Goal: Transaction & Acquisition: Purchase product/service

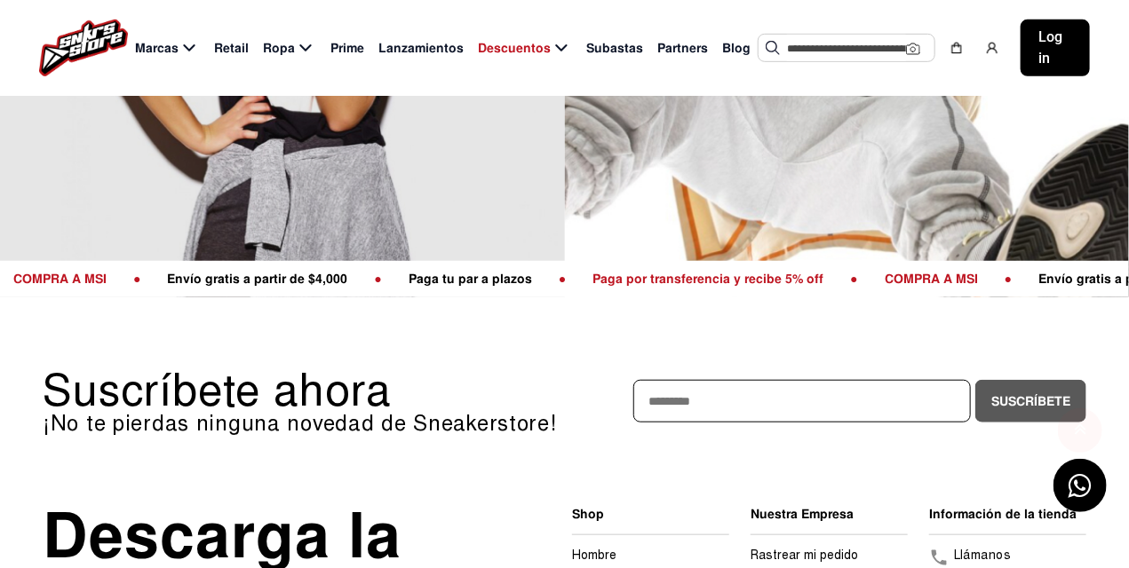
scroll to position [129, 0]
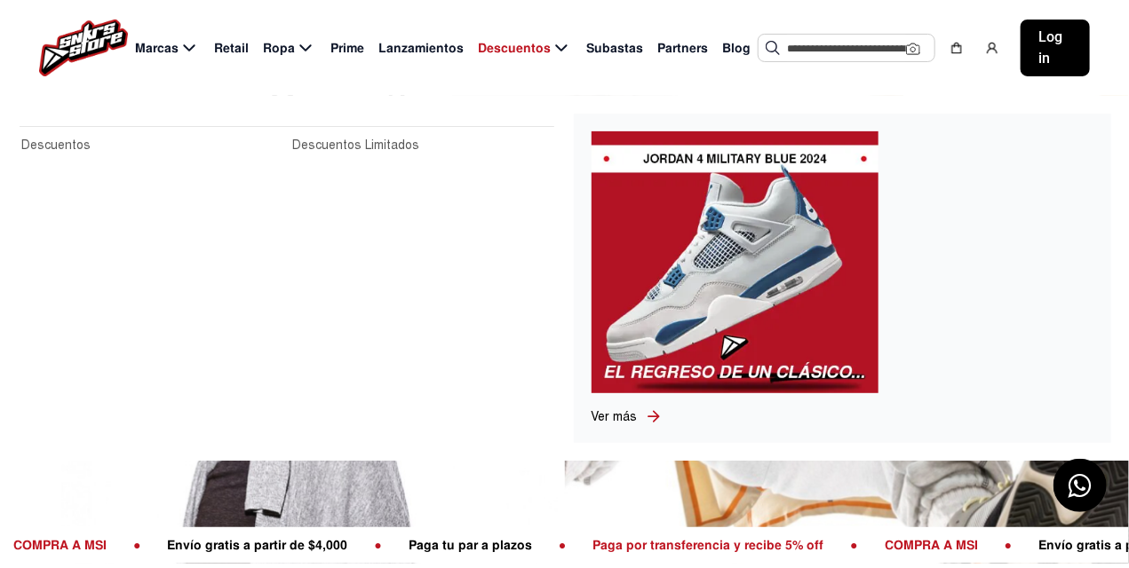
click at [540, 45] on span "Descuentos" at bounding box center [514, 48] width 73 height 19
click at [320, 141] on link "Descuentos Limitados" at bounding box center [422, 146] width 260 height 20
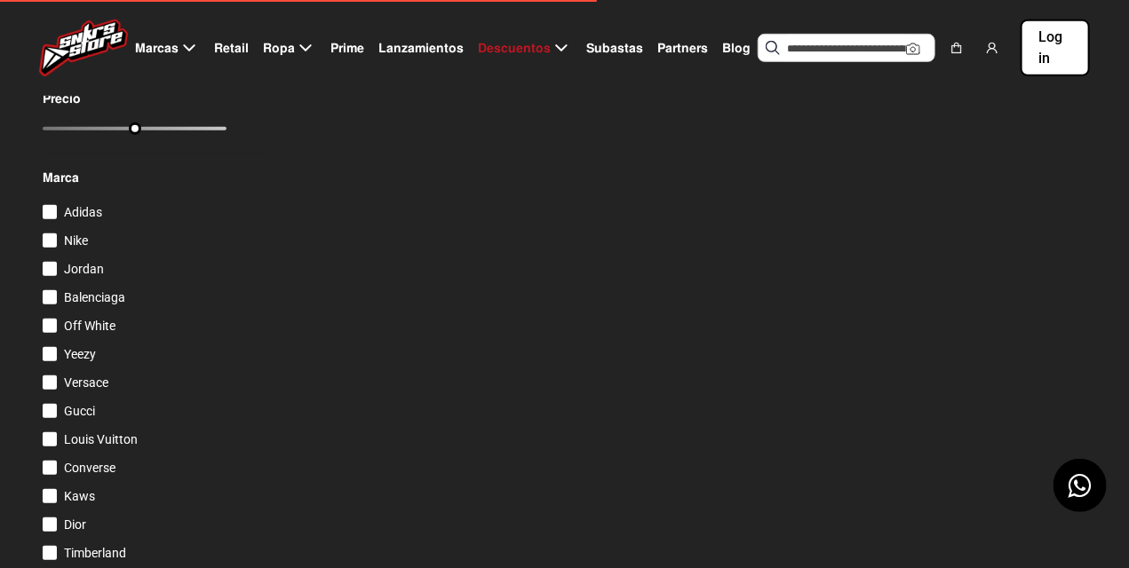
scroll to position [533, 0]
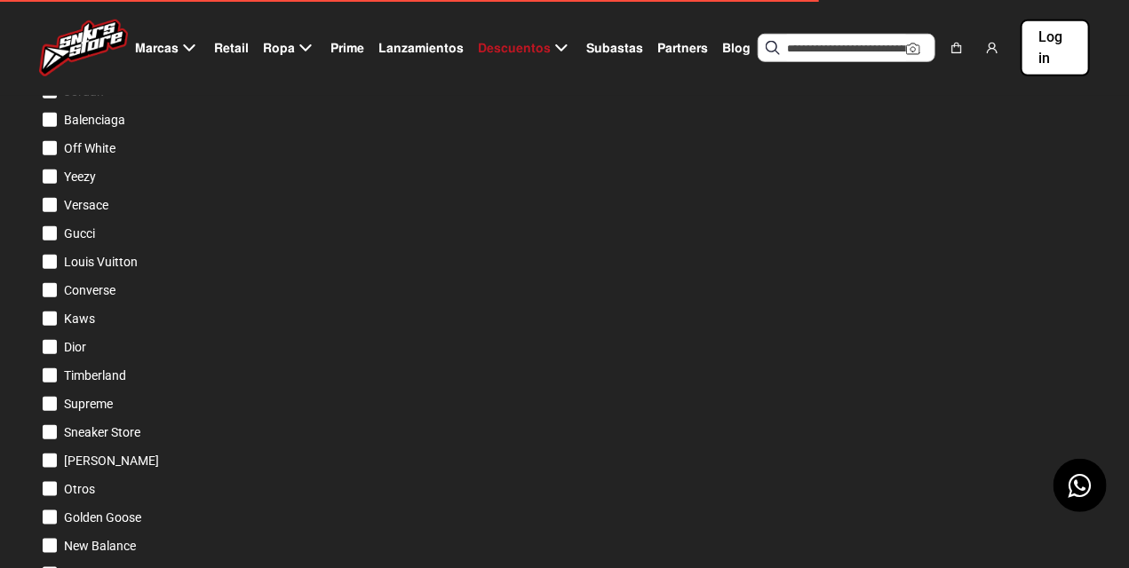
click at [49, 70] on div at bounding box center [50, 63] width 14 height 14
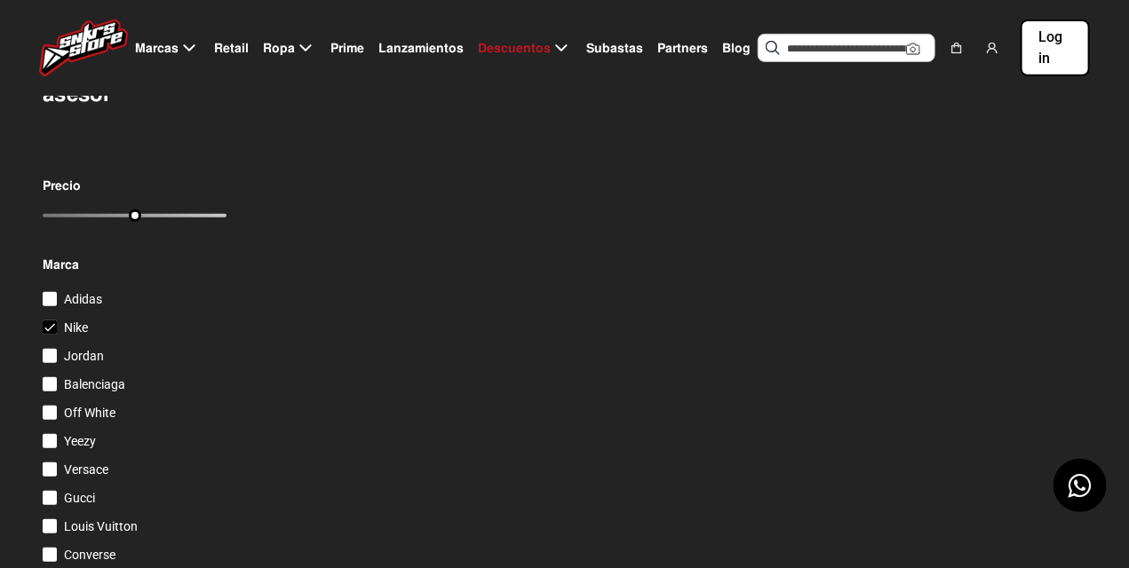
scroll to position [357, 0]
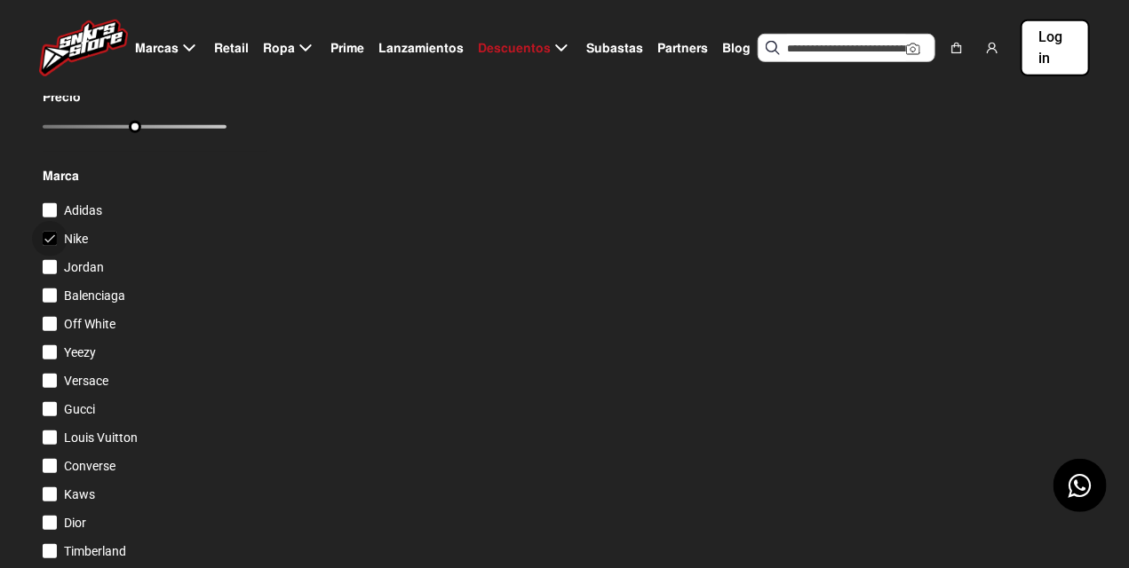
drag, startPoint x: 71, startPoint y: 298, endPoint x: 186, endPoint y: 298, distance: 115.4
click at [72, 246] on span "Nike" at bounding box center [76, 239] width 24 height 14
click at [76, 246] on span "Nike" at bounding box center [76, 239] width 24 height 14
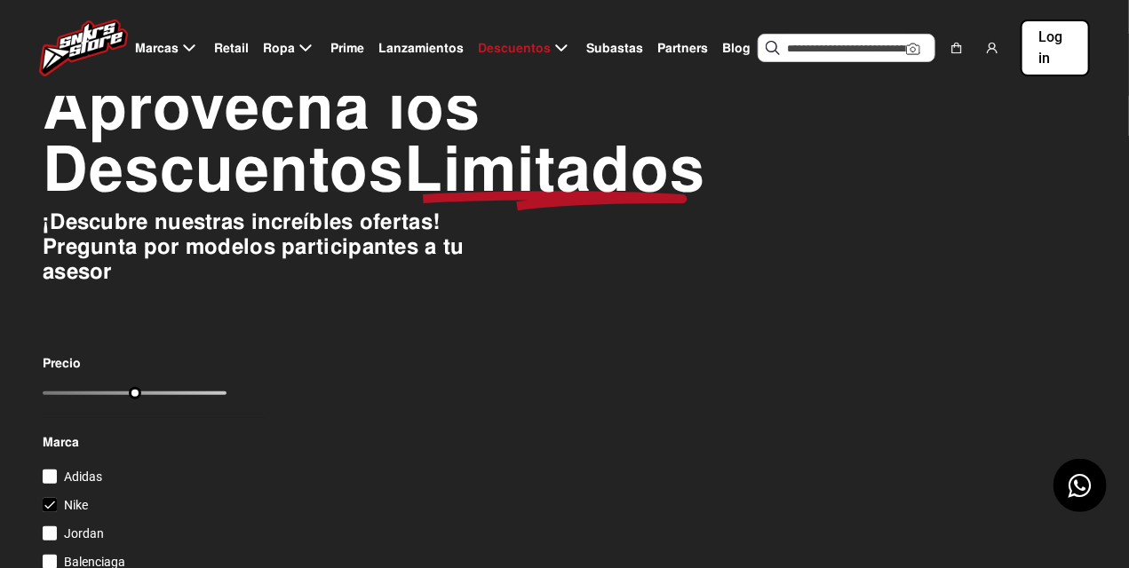
scroll to position [0, 0]
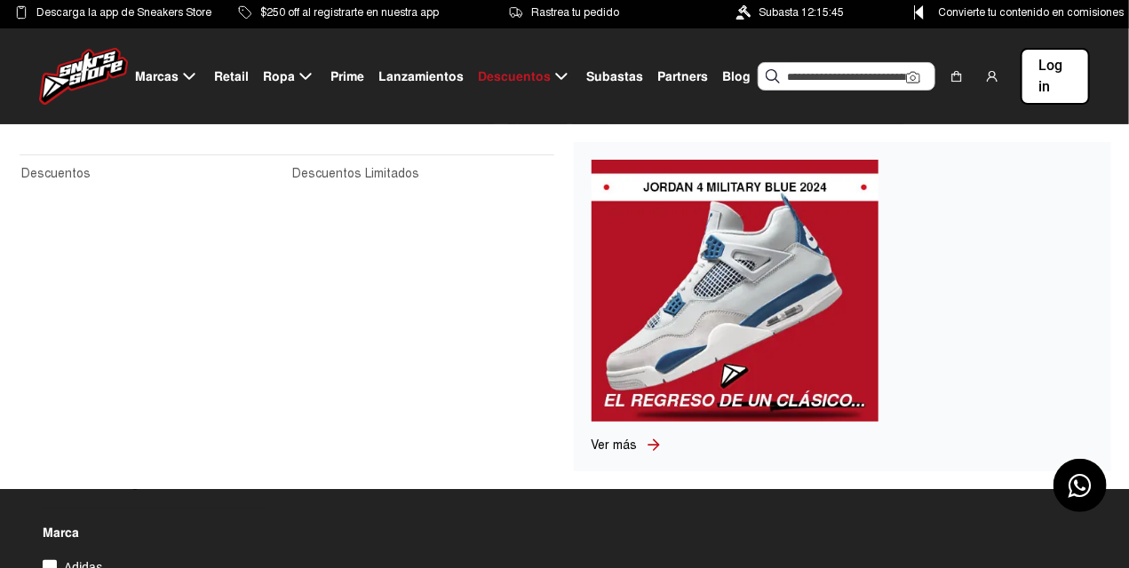
click at [62, 168] on link "Descuentos" at bounding box center [151, 174] width 260 height 20
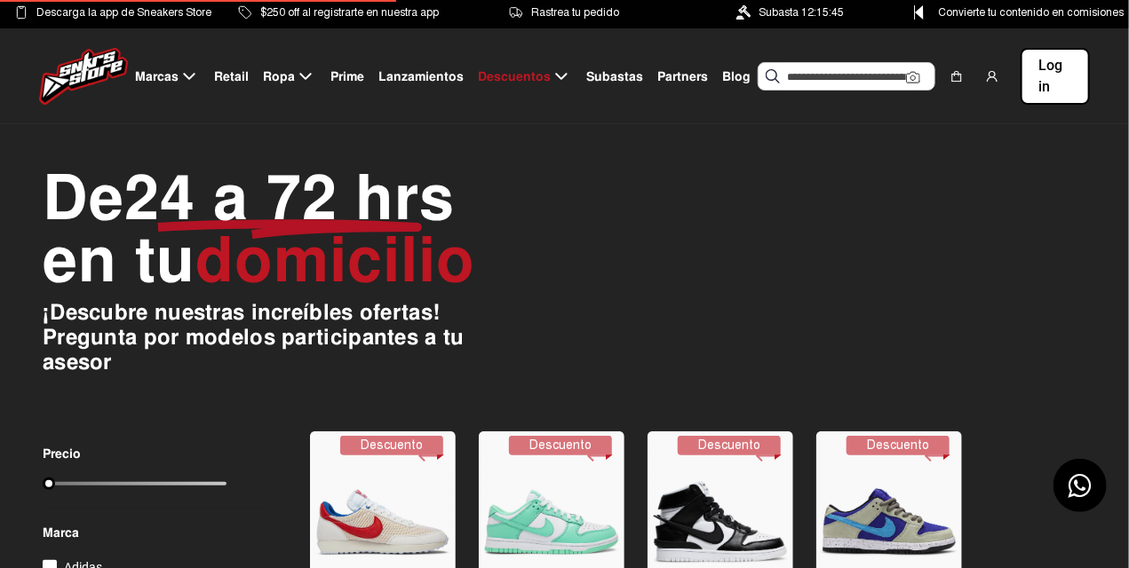
scroll to position [266, 0]
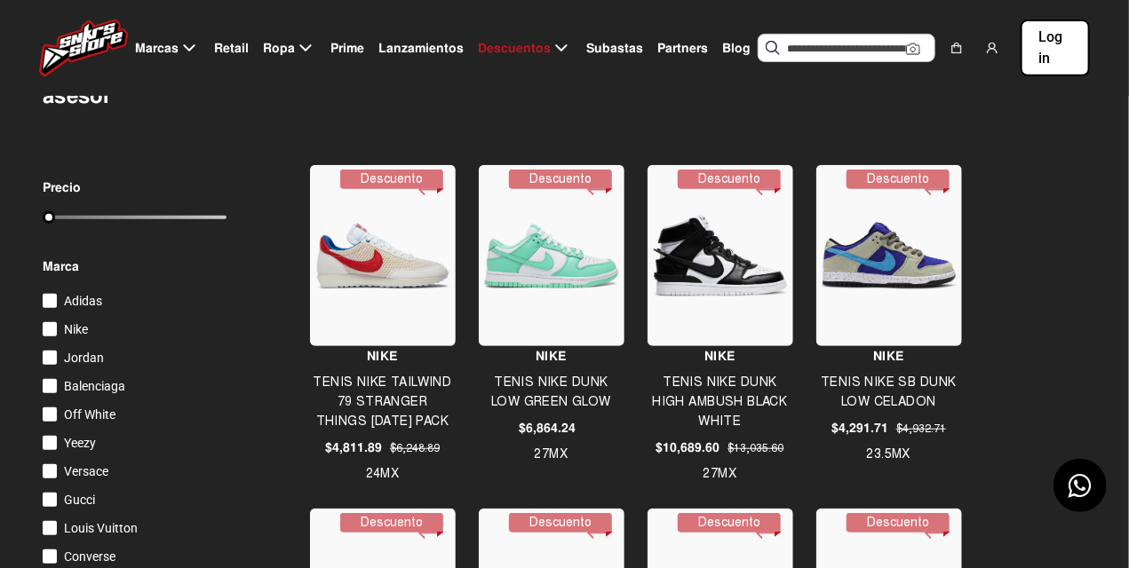
click at [57, 327] on label "Nike" at bounding box center [65, 329] width 45 height 21
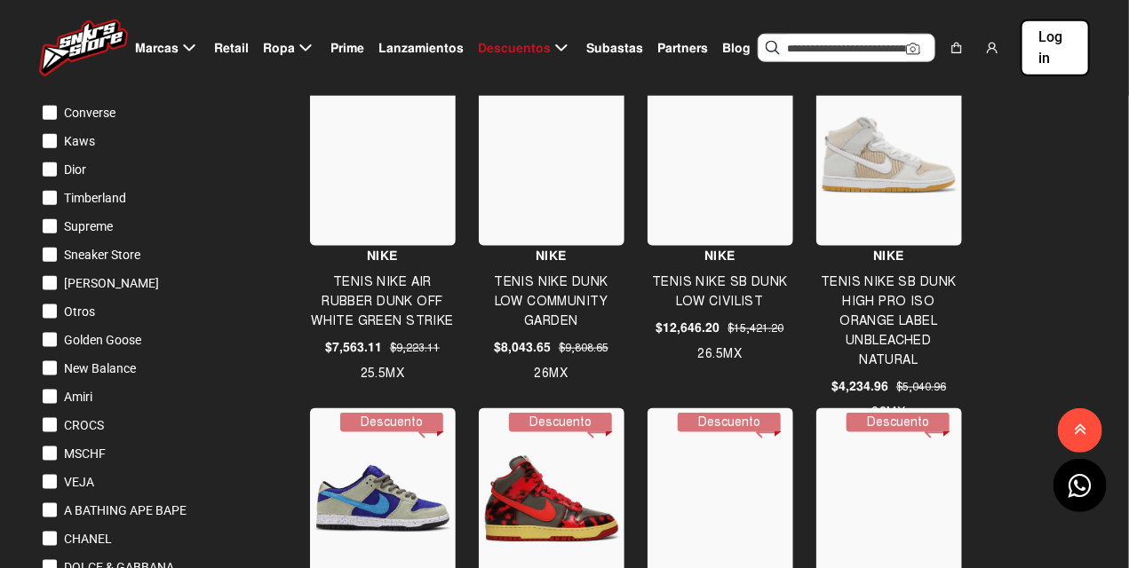
scroll to position [355, 0]
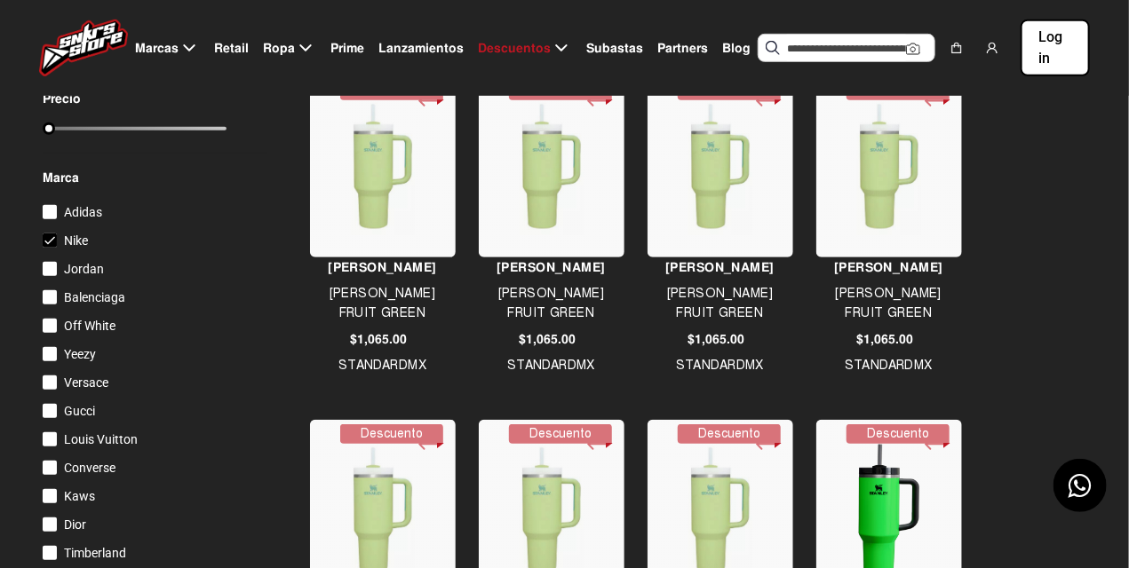
drag, startPoint x: 218, startPoint y: 129, endPoint x: 20, endPoint y: 130, distance: 198.0
type input "****"
click at [43, 130] on input "range" at bounding box center [135, 129] width 184 height 4
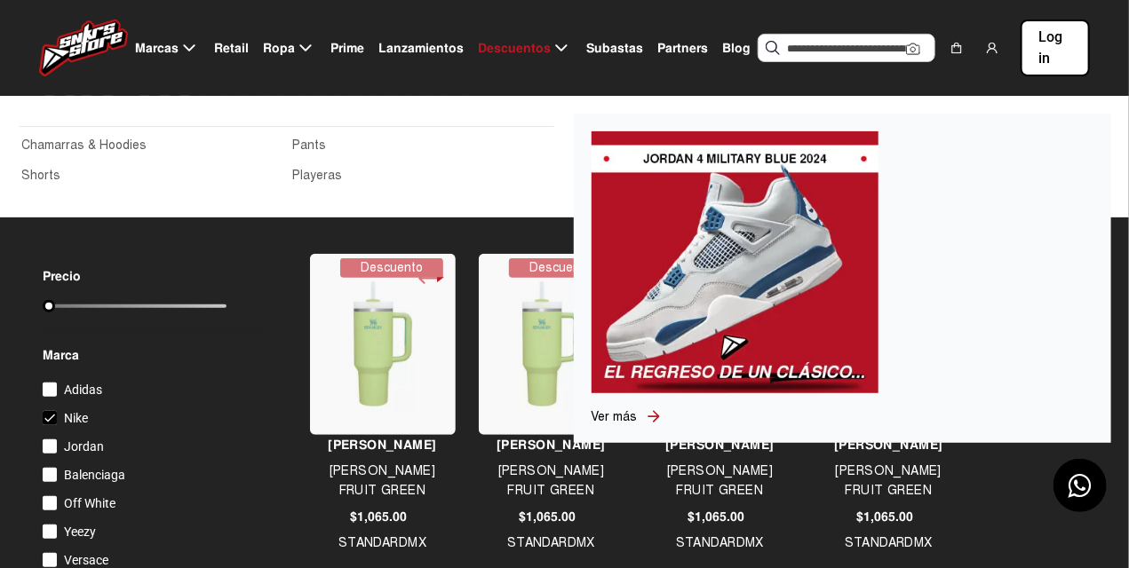
scroll to position [0, 0]
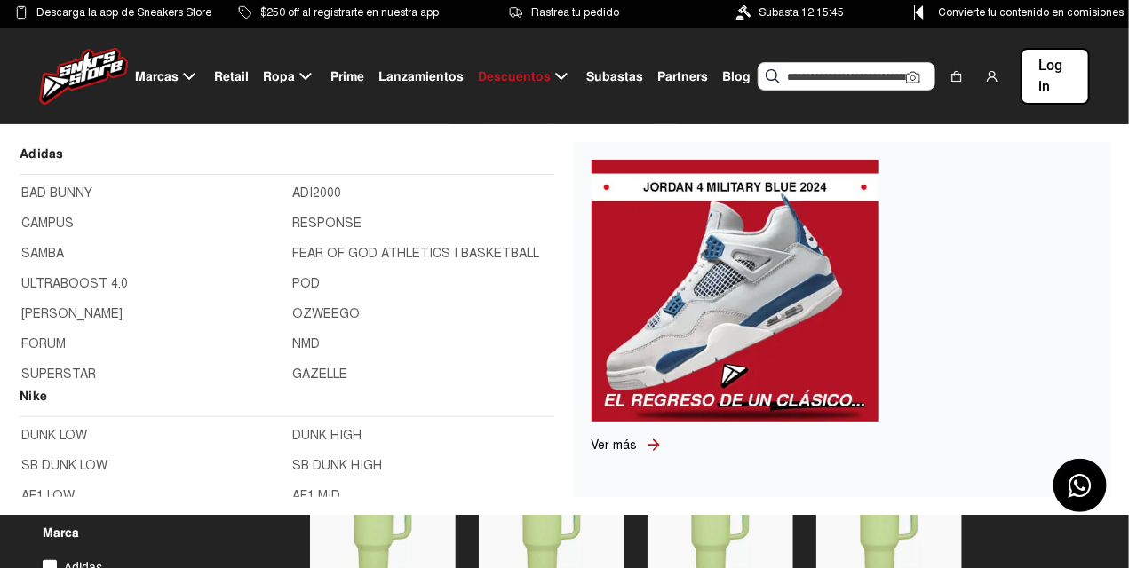
click at [35, 394] on h2 "Nike" at bounding box center [287, 401] width 535 height 31
click at [21, 397] on h2 "Nike" at bounding box center [287, 401] width 535 height 31
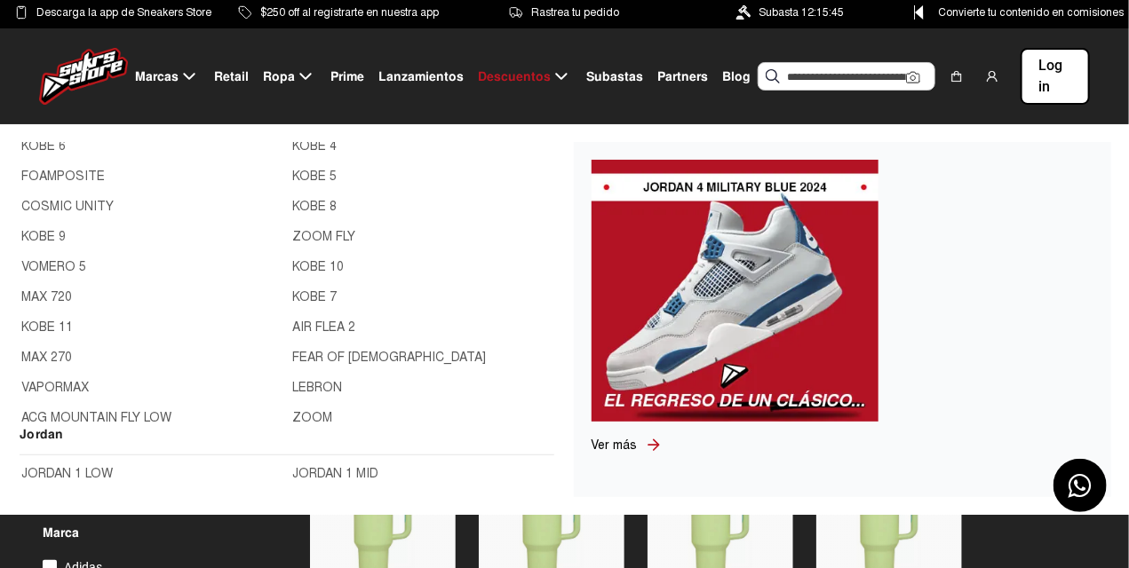
scroll to position [332, 0]
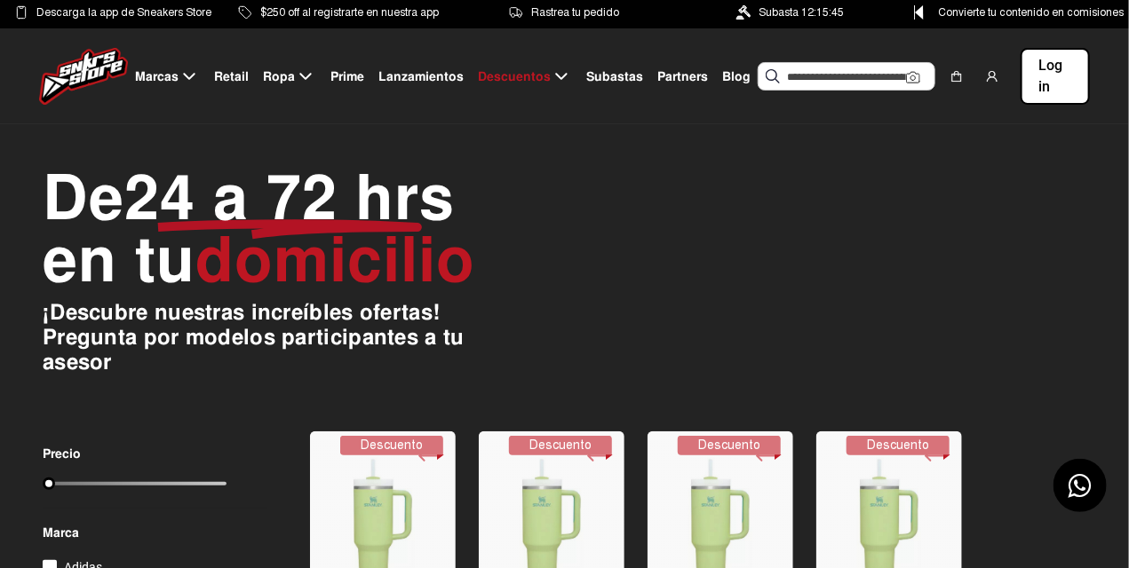
click at [406, 77] on span "Lanzamientos" at bounding box center [420, 76] width 85 height 19
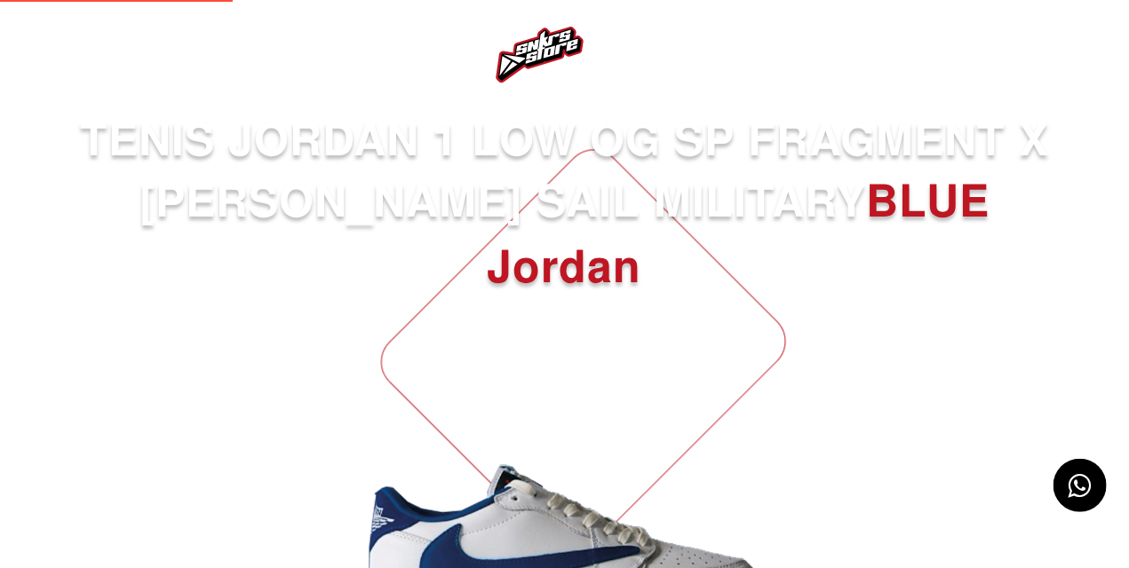
select select
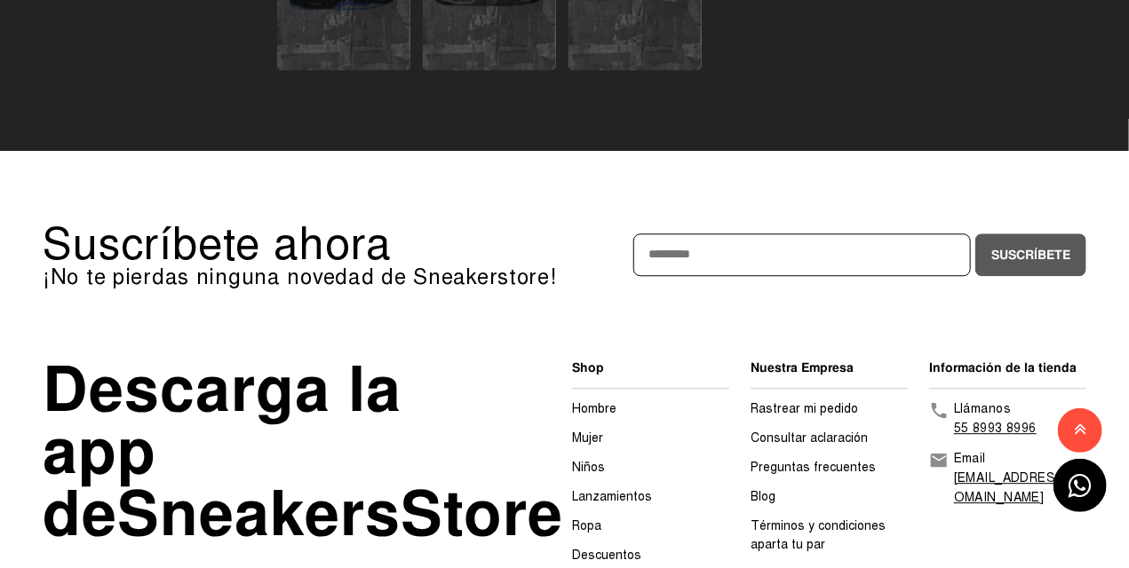
scroll to position [1865, 0]
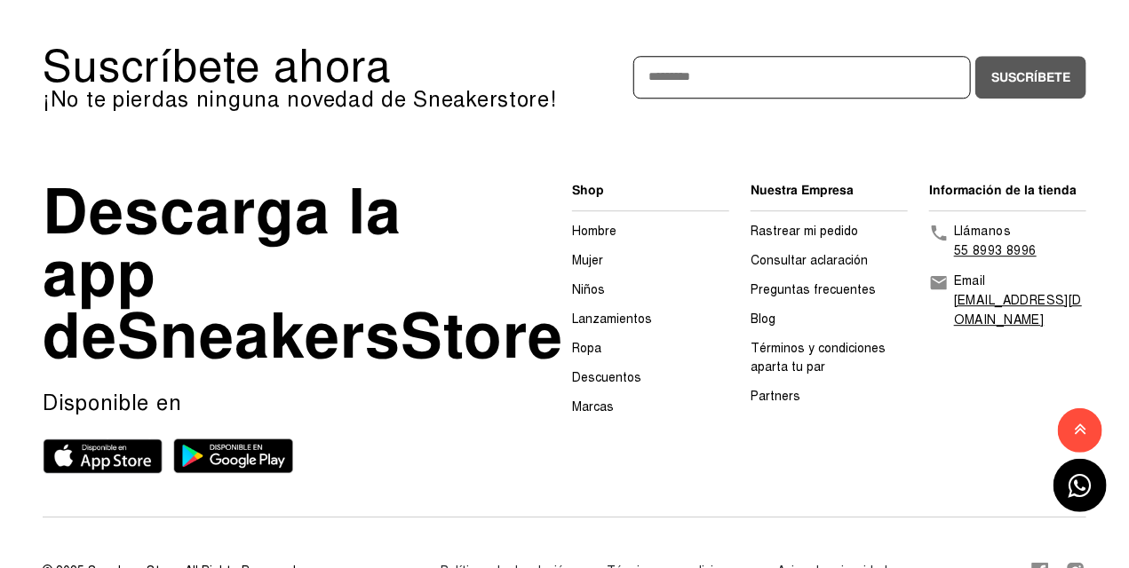
click at [584, 284] on link "Niños" at bounding box center [588, 289] width 33 height 15
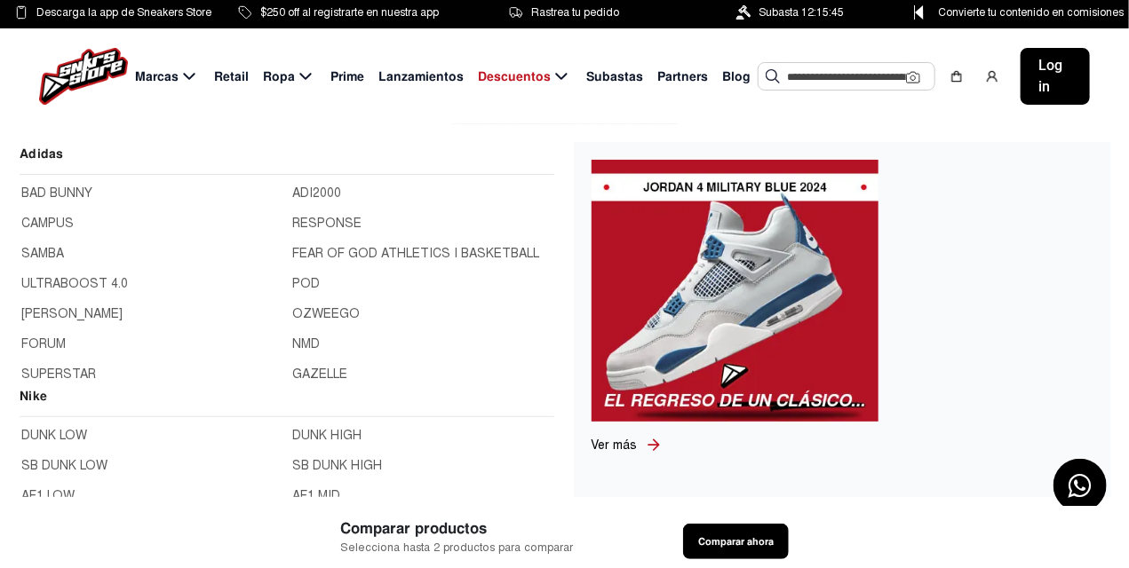
click at [81, 68] on img at bounding box center [83, 76] width 89 height 57
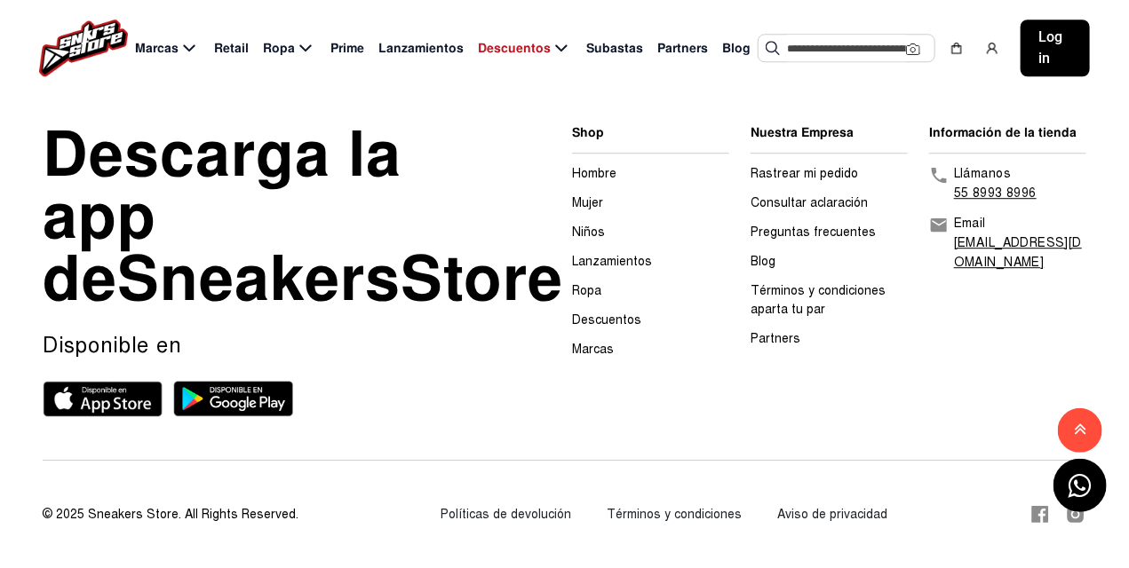
scroll to position [5060, 0]
click at [598, 225] on link "Niños" at bounding box center [588, 232] width 33 height 15
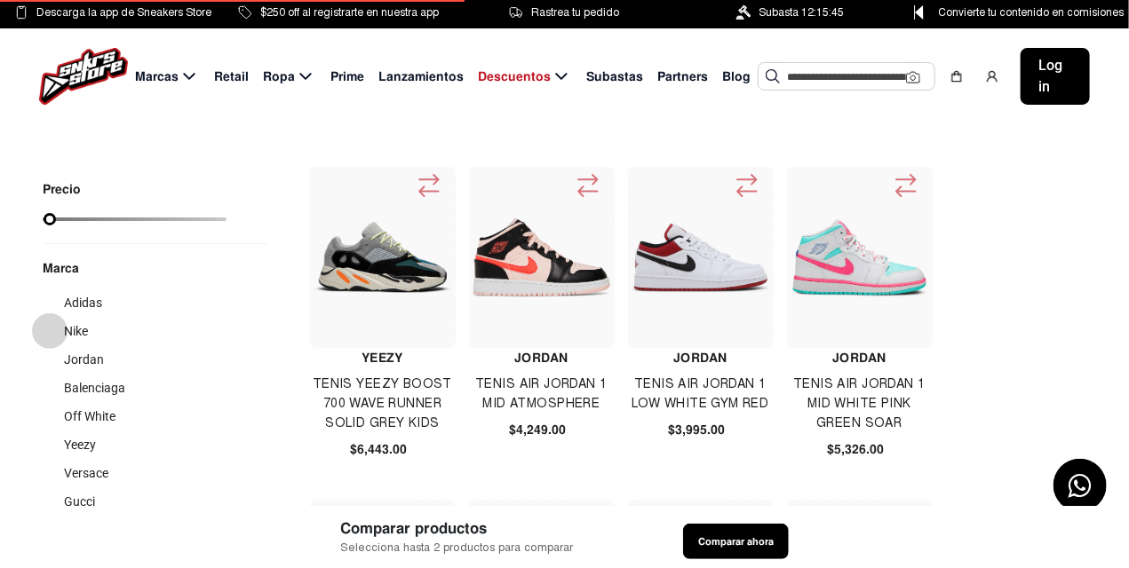
click at [51, 331] on div at bounding box center [50, 331] width 14 height 14
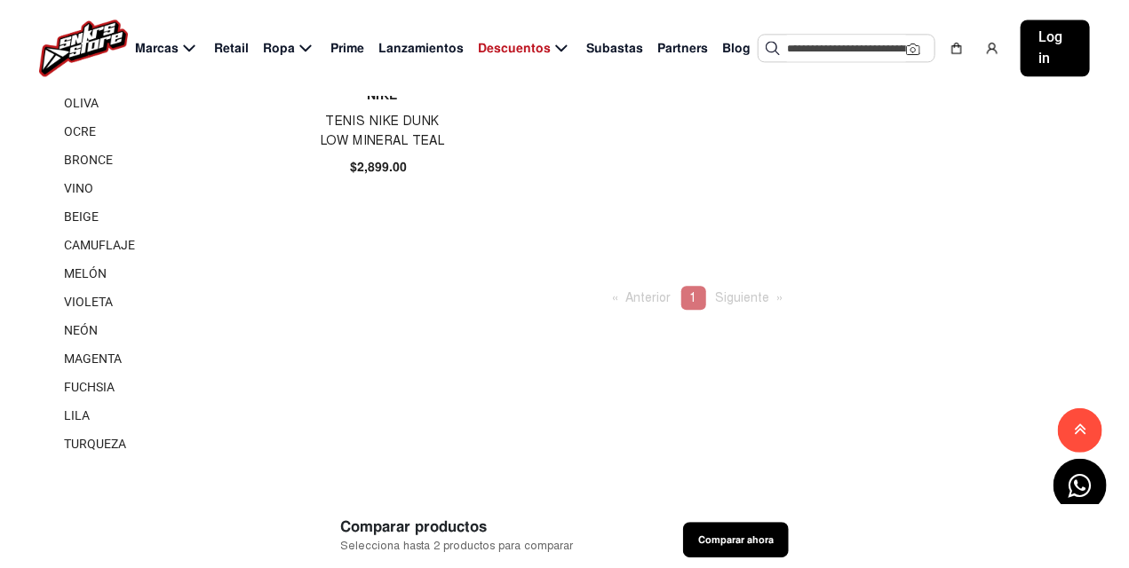
scroll to position [1243, 0]
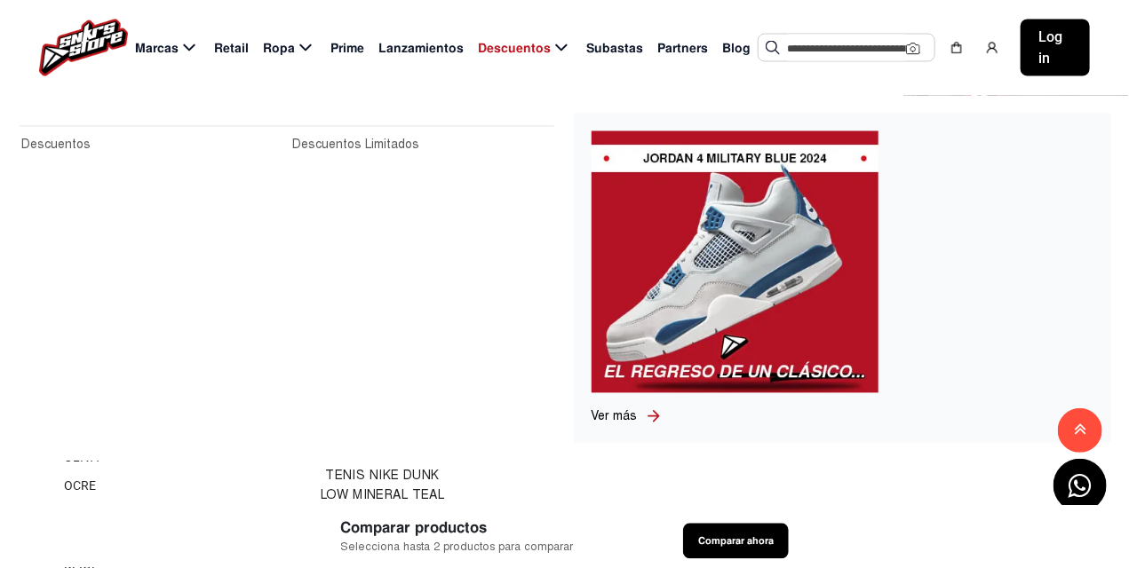
click at [322, 139] on link "Descuentos Limitados" at bounding box center [422, 146] width 260 height 20
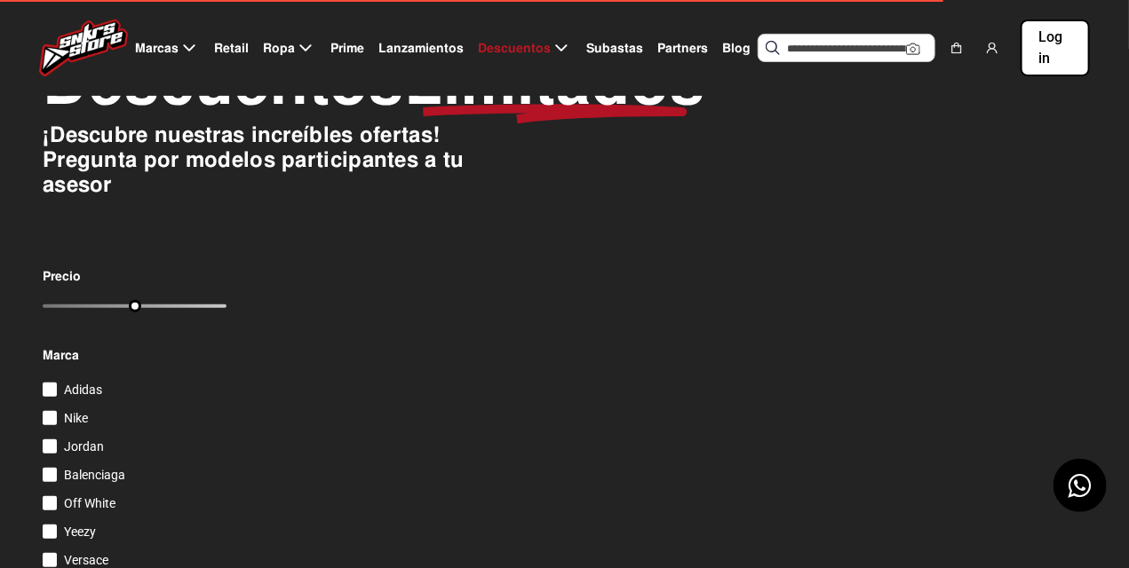
scroll to position [266, 0]
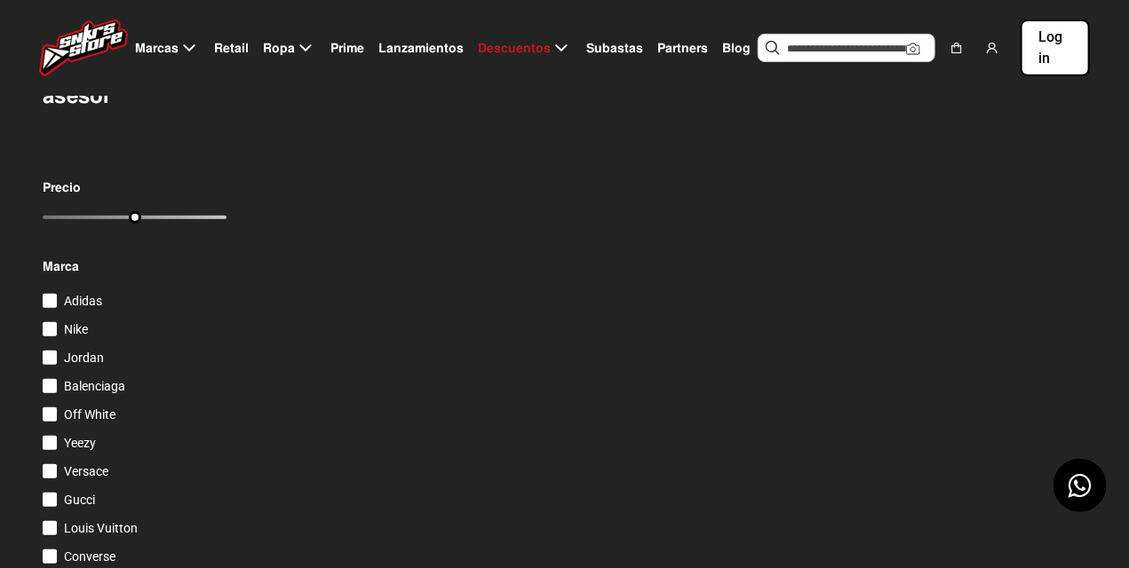
drag, startPoint x: 136, startPoint y: 281, endPoint x: 303, endPoint y: 283, distance: 167.0
type input "***"
click at [226, 219] on input "range" at bounding box center [135, 218] width 184 height 4
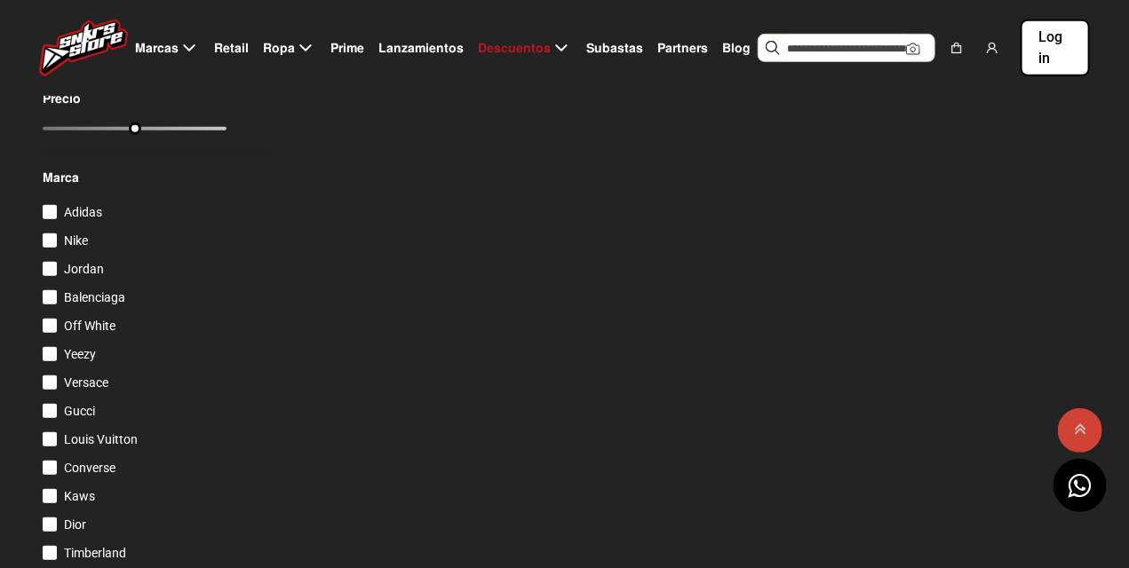
scroll to position [0, 0]
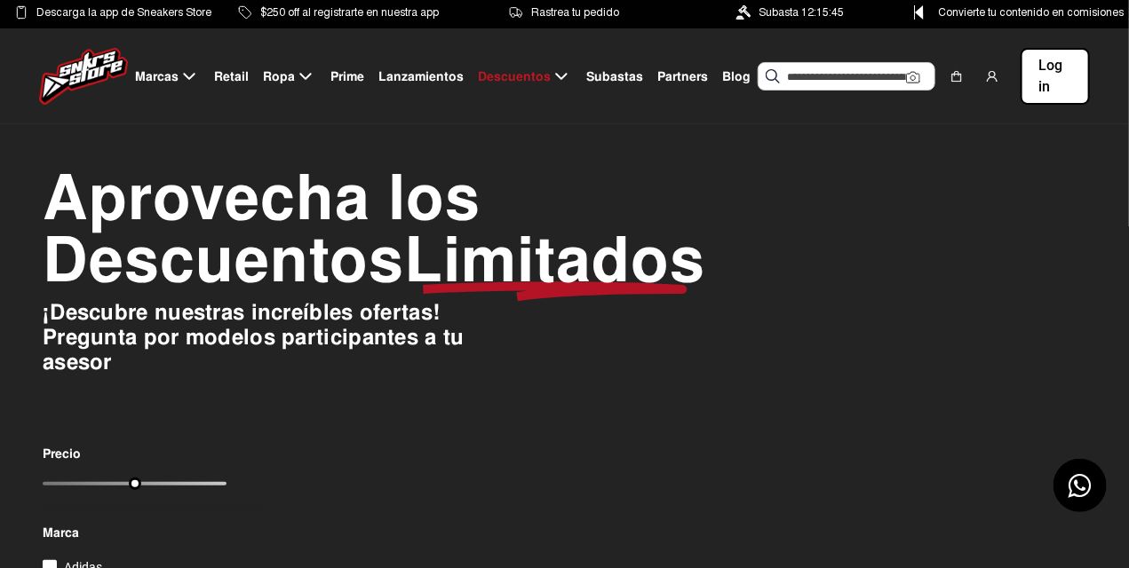
click at [628, 75] on span "Subastas" at bounding box center [614, 76] width 57 height 19
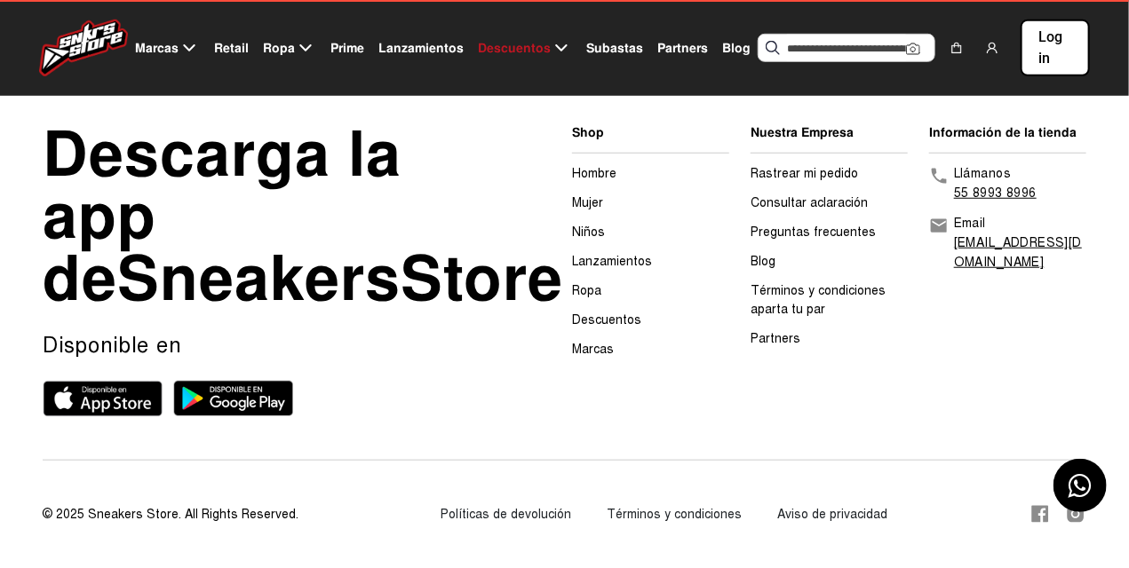
scroll to position [334, 0]
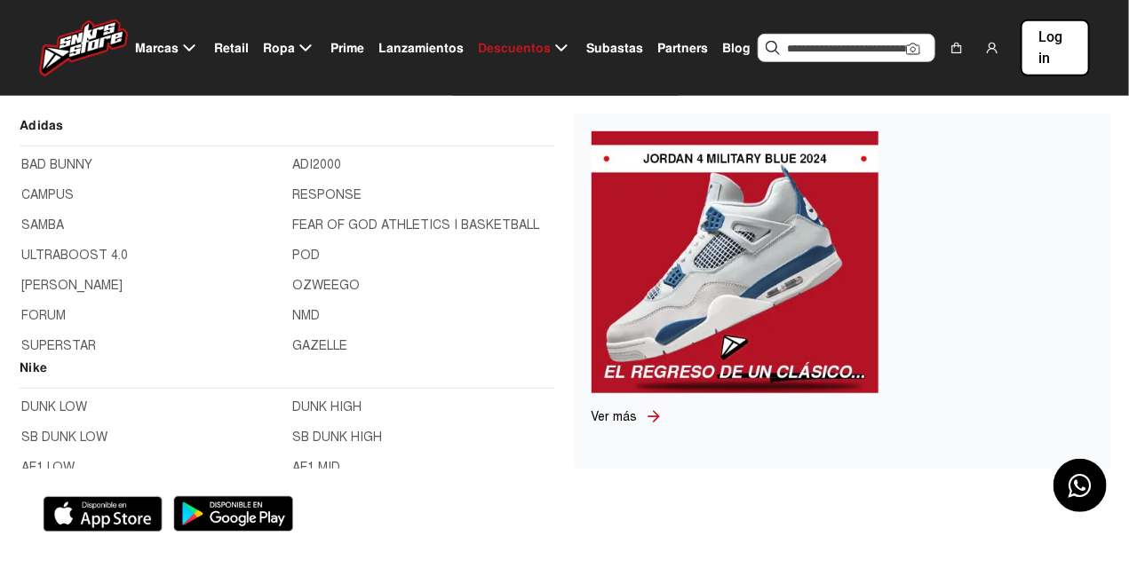
click at [30, 369] on h2 "Nike" at bounding box center [287, 373] width 535 height 31
click at [33, 408] on link "DUNK LOW" at bounding box center [151, 408] width 260 height 20
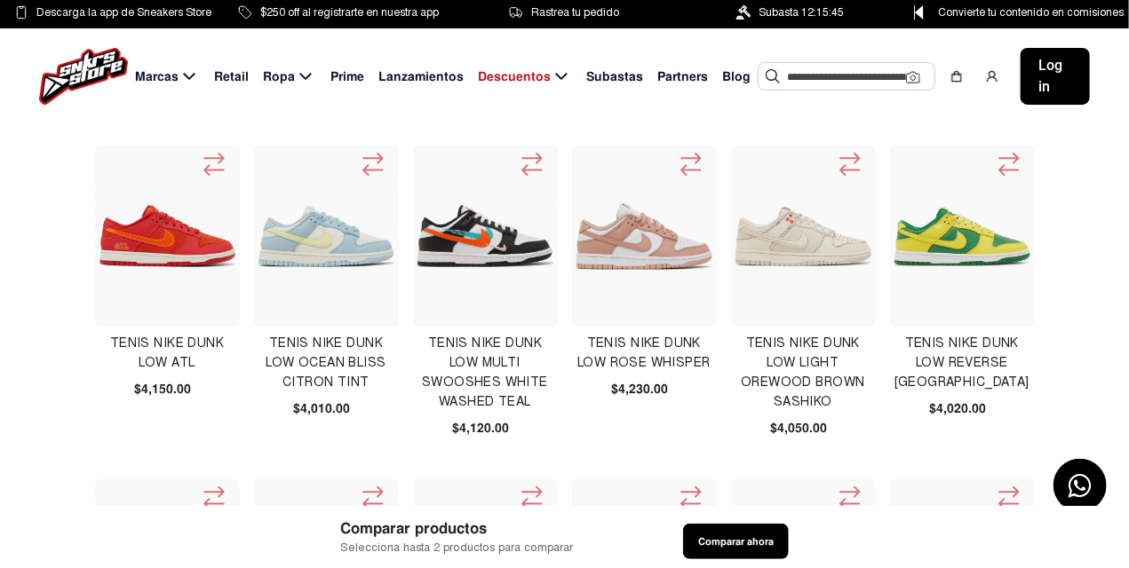
click at [67, 70] on img at bounding box center [83, 76] width 89 height 57
